Goal: Transaction & Acquisition: Download file/media

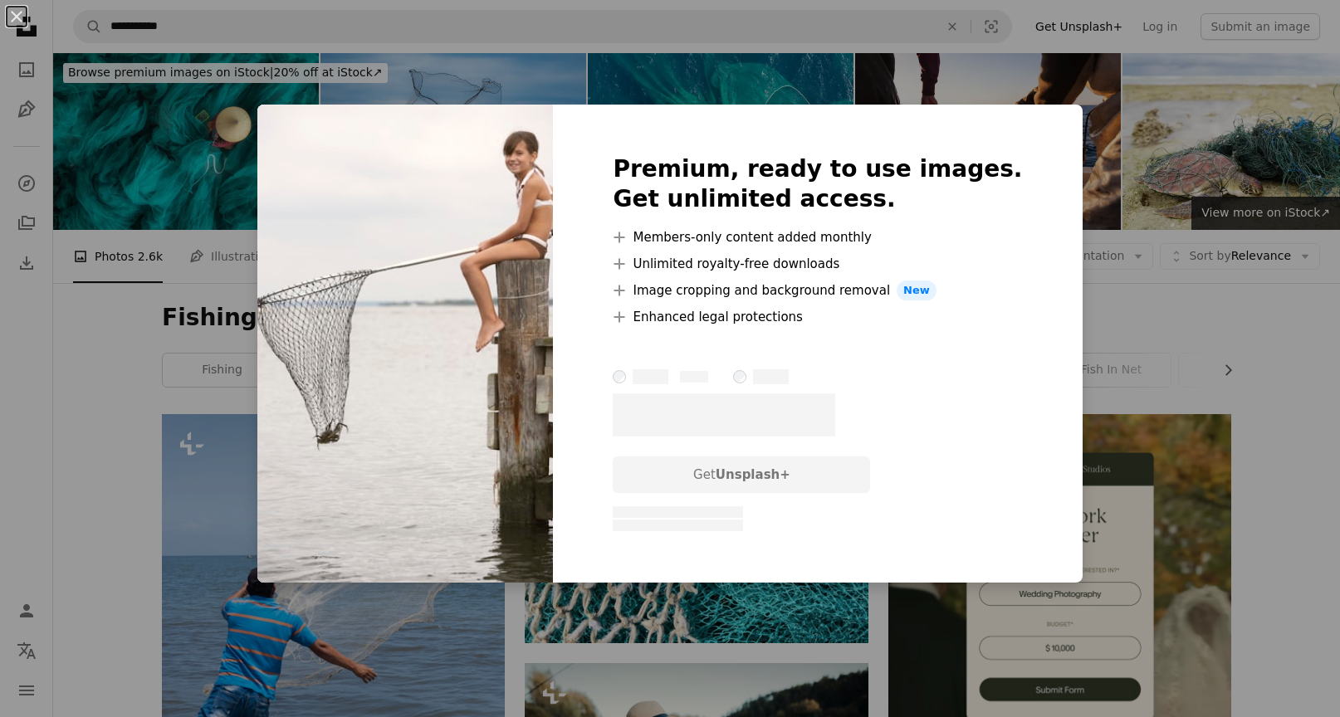
scroll to position [1046, 0]
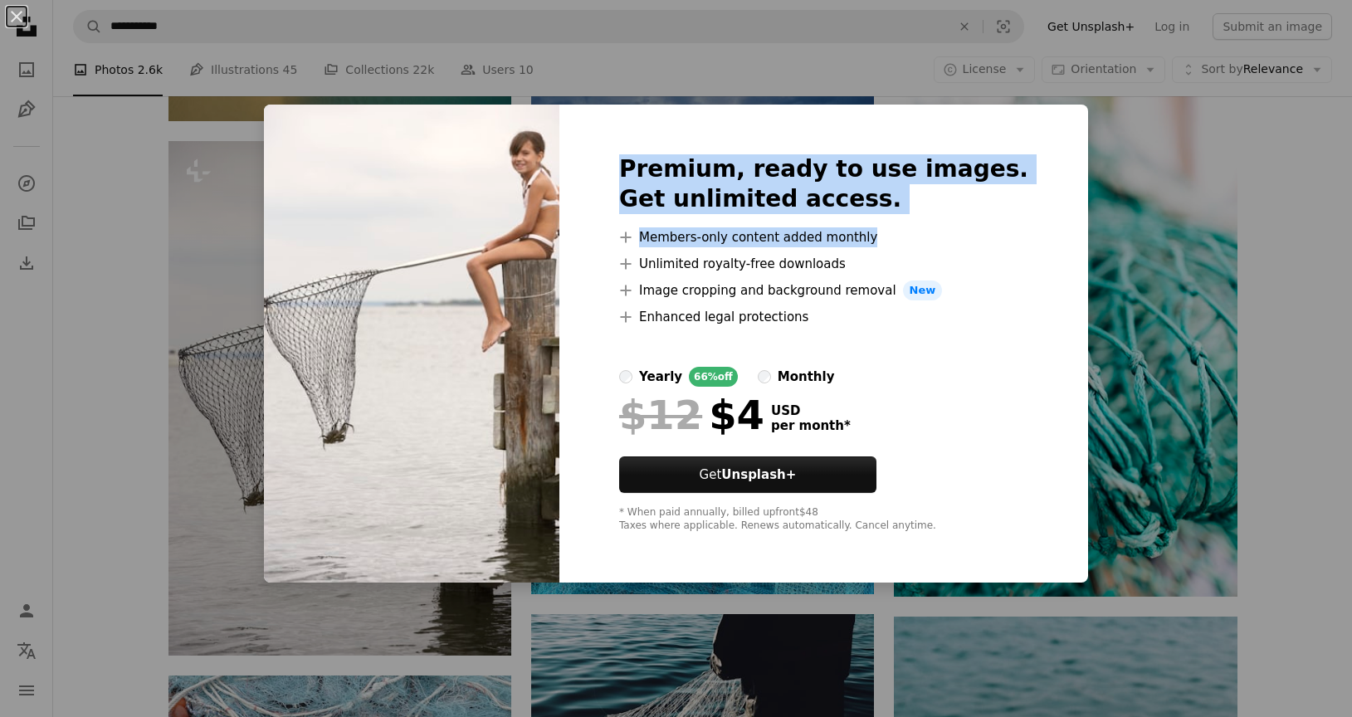
drag, startPoint x: 994, startPoint y: 124, endPoint x: 952, endPoint y: 275, distance: 156.7
click at [1018, 252] on div "Premium, ready to use images. Get unlimited access. A plus sign Members-only co…" at bounding box center [823, 344] width 529 height 478
click at [18, 19] on button "An X shape" at bounding box center [17, 17] width 20 height 20
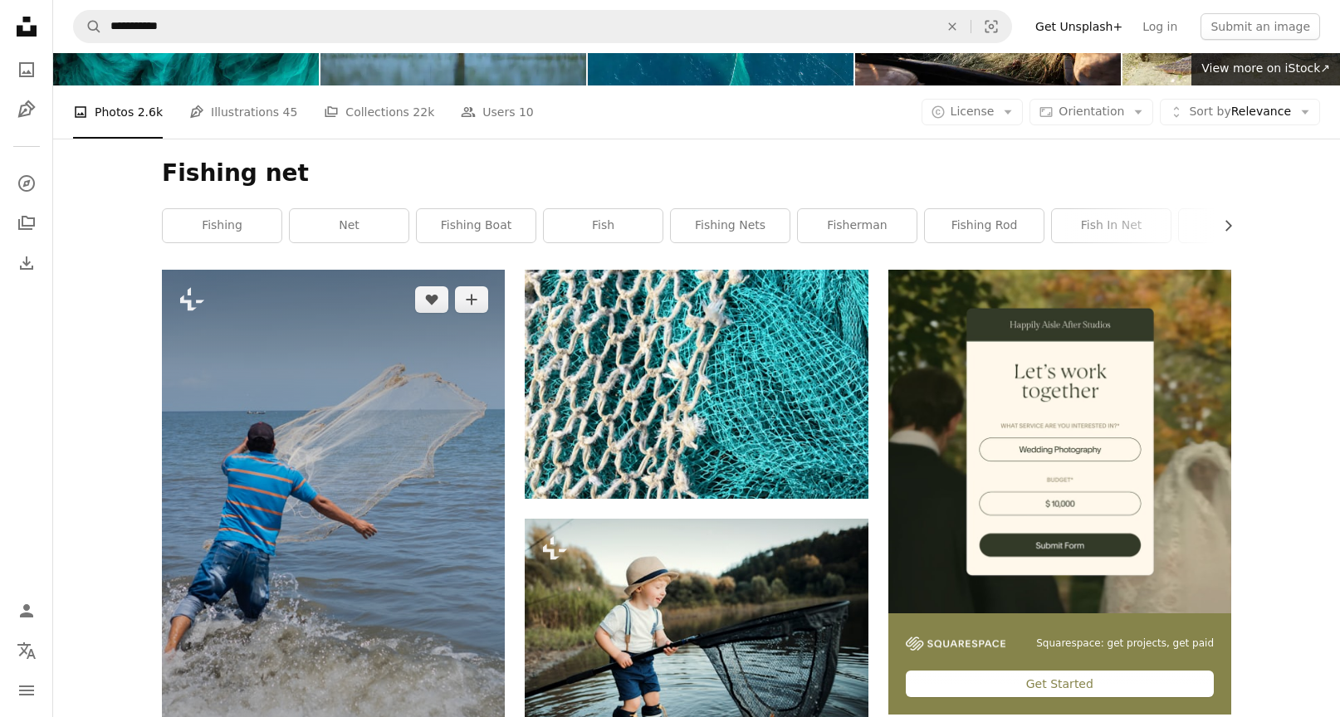
scroll to position [269, 0]
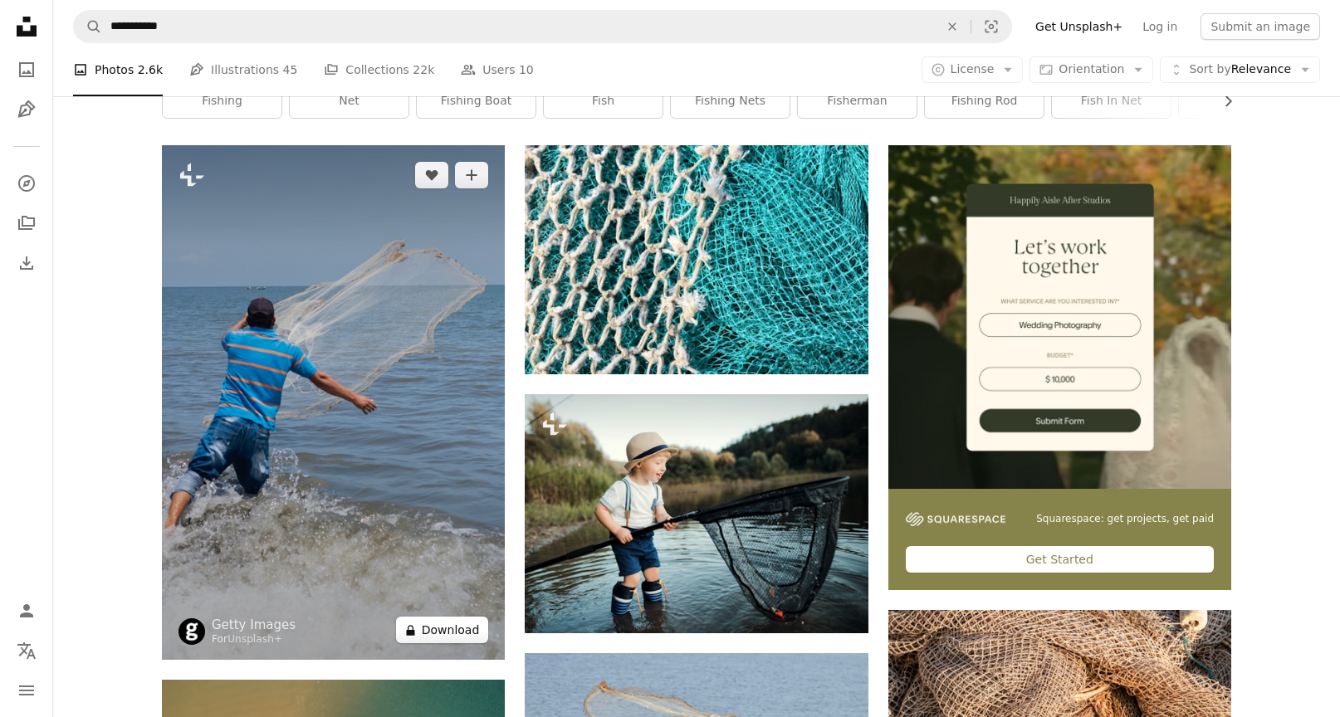
click at [424, 630] on button "A lock Download" at bounding box center [442, 630] width 93 height 27
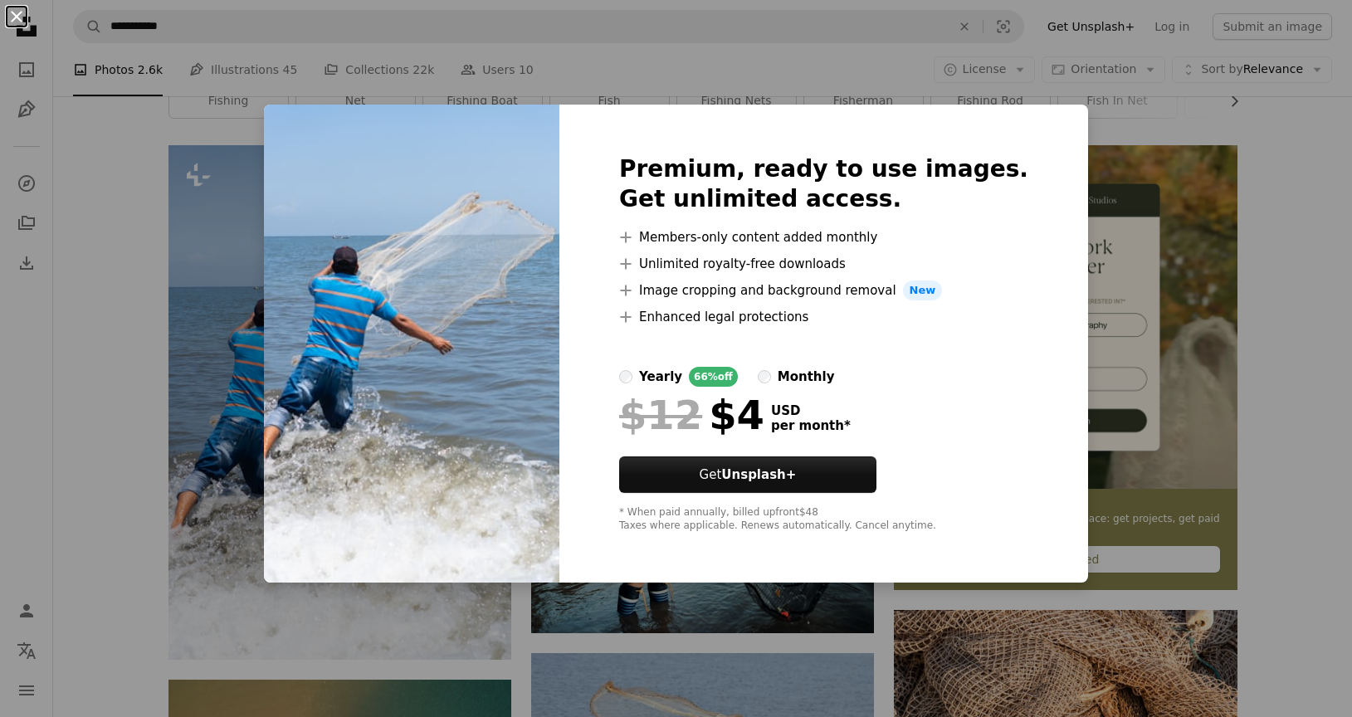
click at [8, 27] on button "An X shape" at bounding box center [17, 17] width 20 height 20
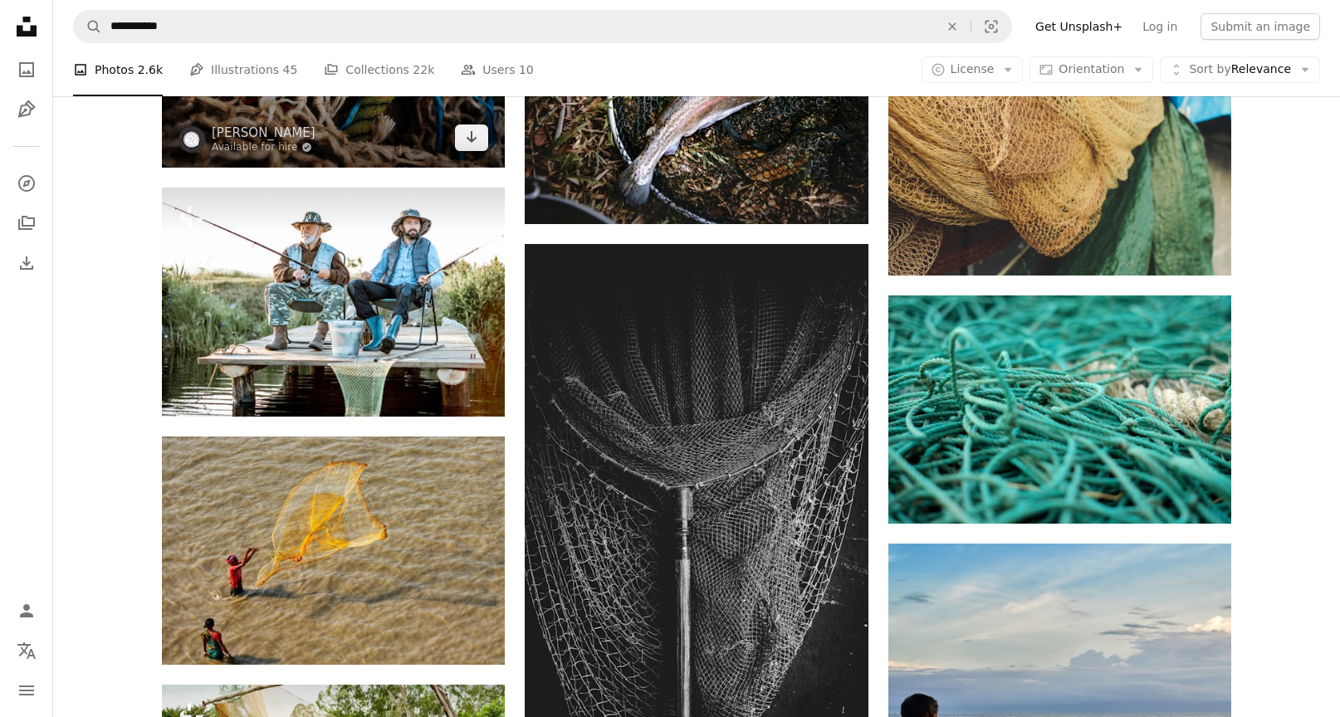
scroll to position [2214, 0]
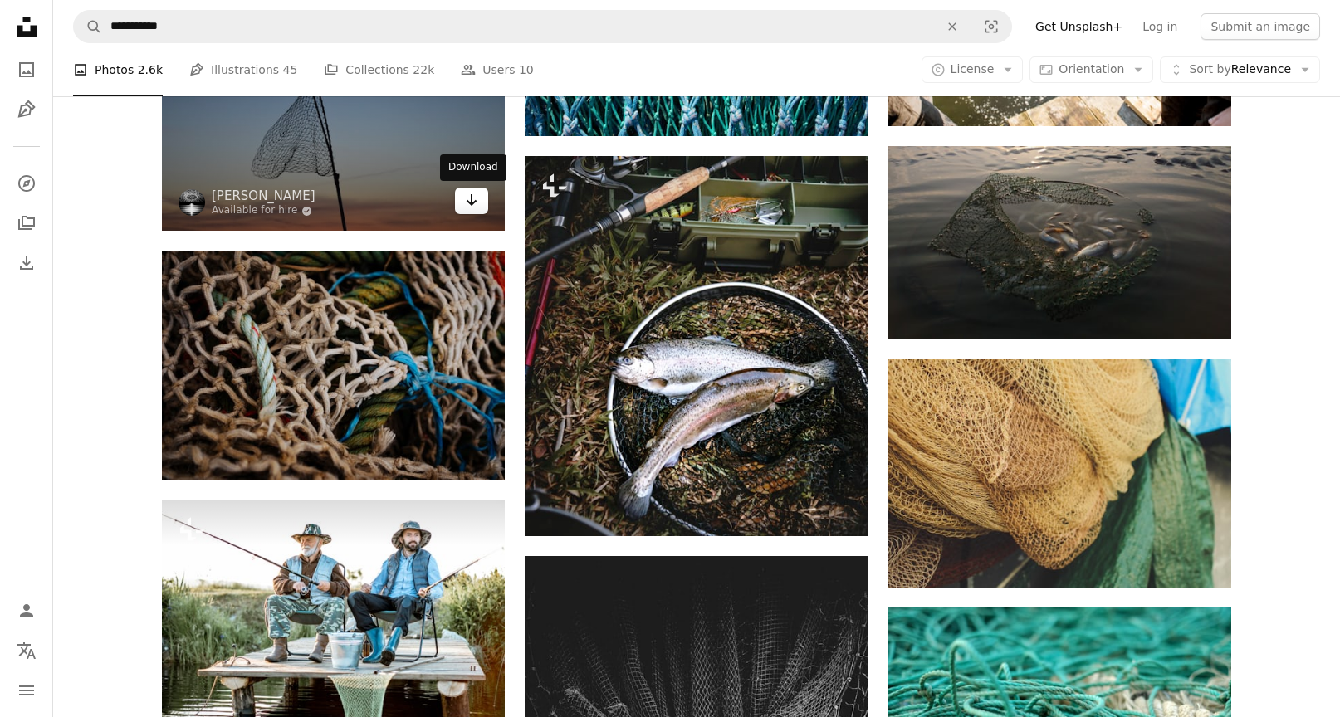
click at [480, 205] on link "Arrow pointing down" at bounding box center [471, 201] width 33 height 27
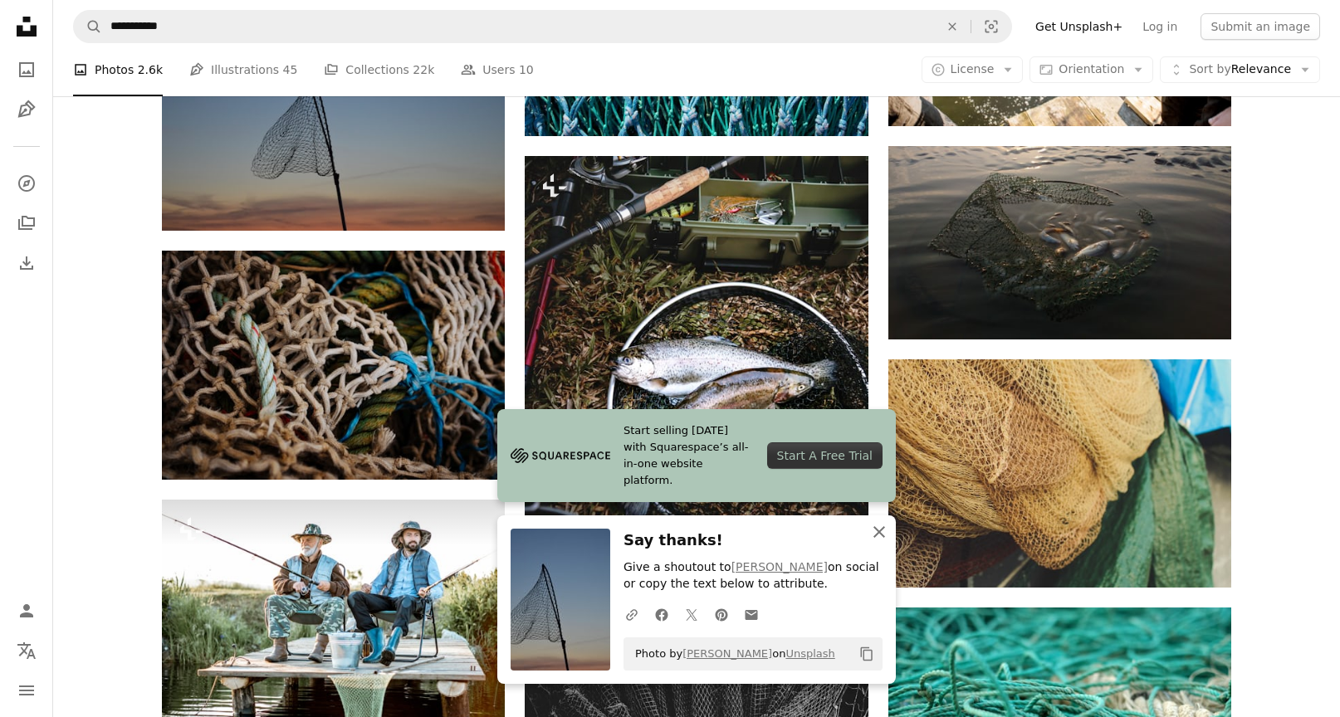
click at [875, 535] on icon "button" at bounding box center [879, 532] width 12 height 12
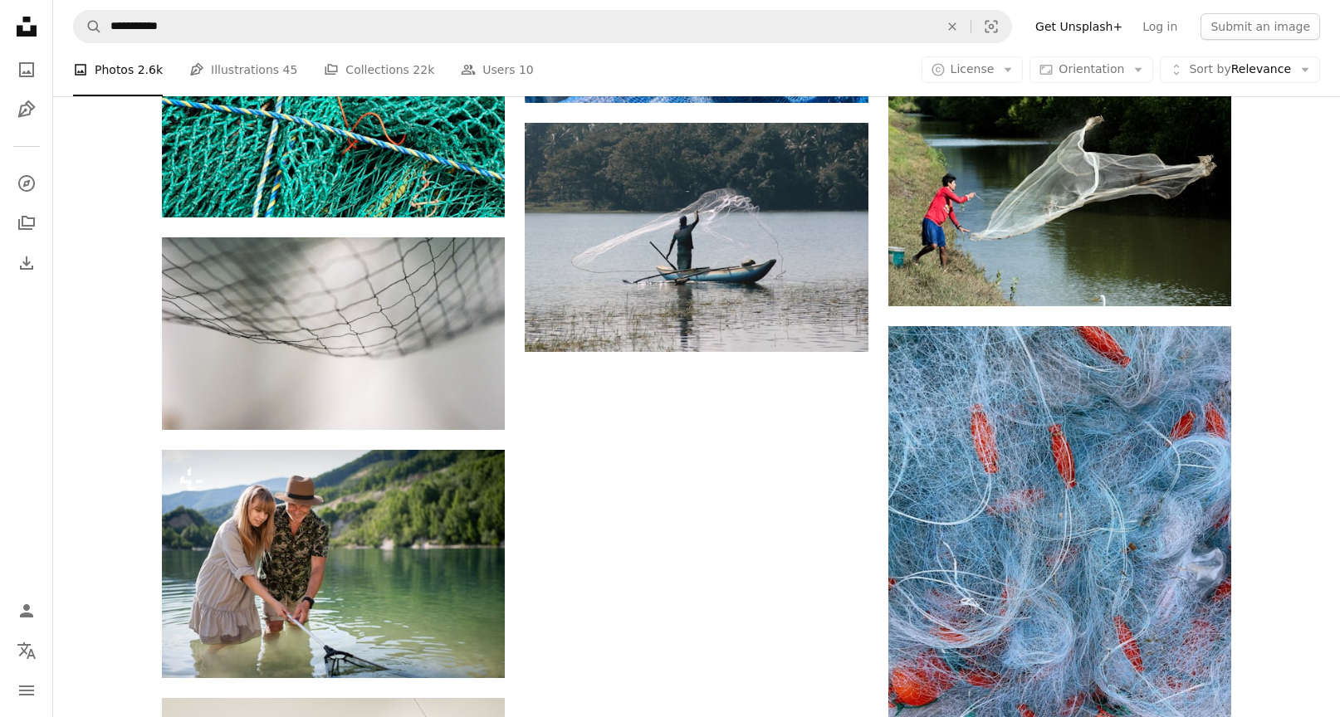
scroll to position [3963, 0]
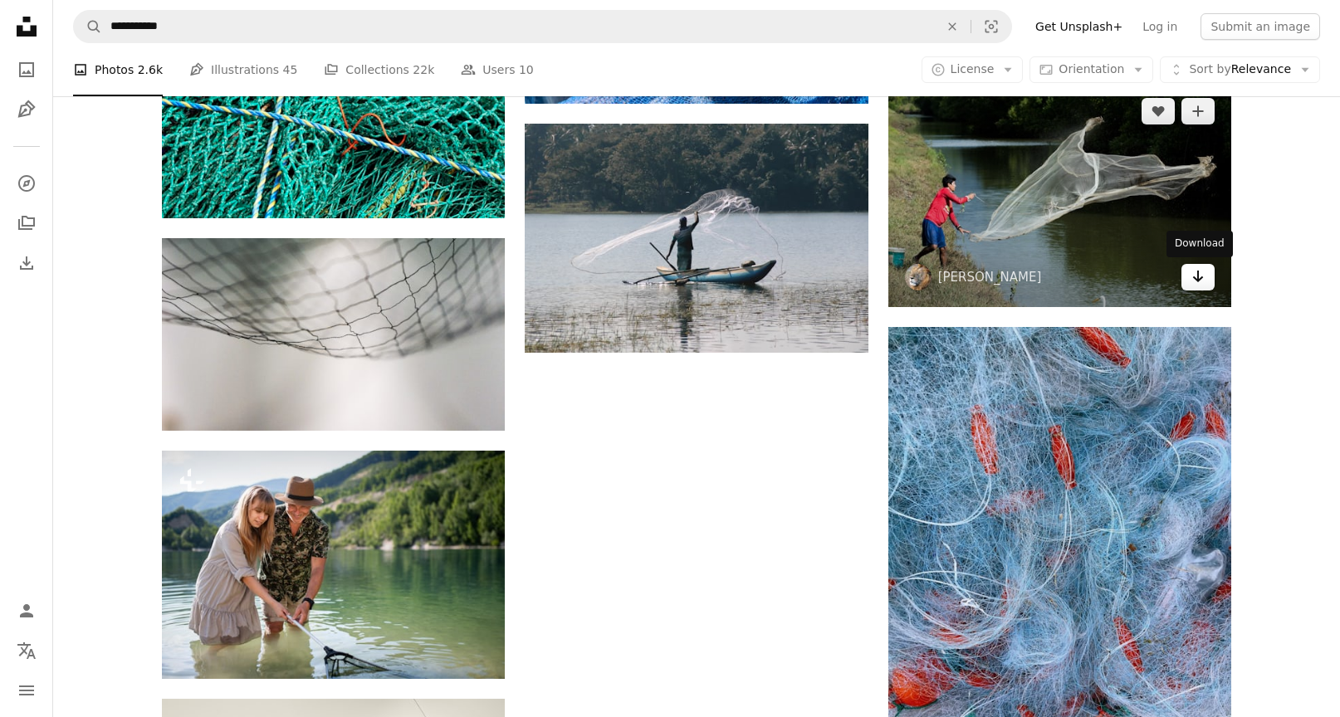
click at [1194, 272] on icon "Arrow pointing down" at bounding box center [1197, 276] width 13 height 20
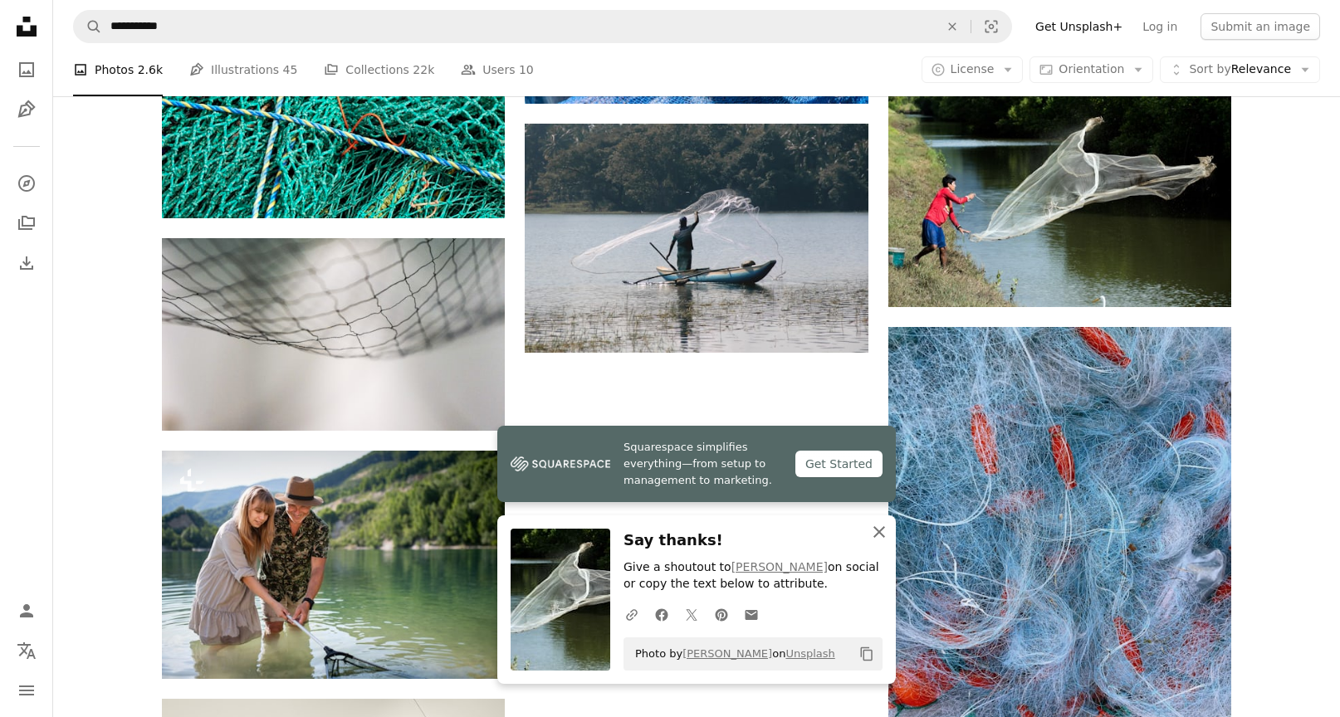
click at [882, 536] on icon "An X shape" at bounding box center [879, 532] width 20 height 20
